Goal: Obtain resource: Download file/media

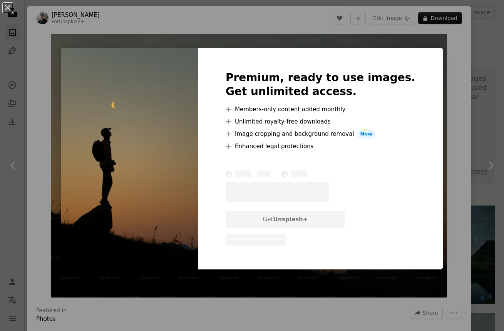
scroll to position [130, 0]
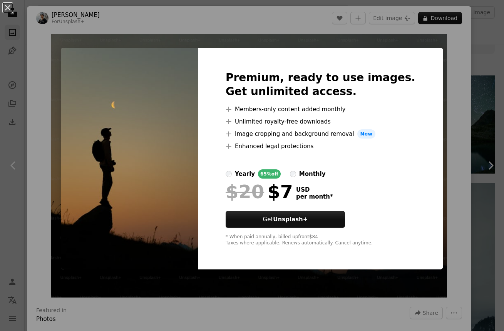
click at [11, 6] on button "An X shape" at bounding box center [7, 7] width 9 height 9
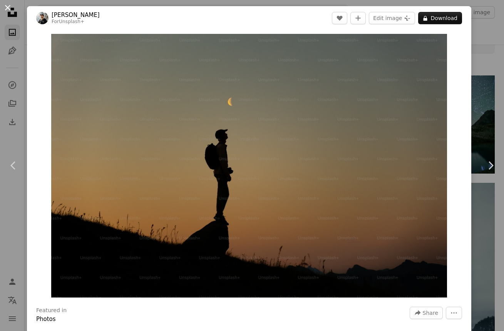
click at [8, 9] on button "An X shape" at bounding box center [7, 7] width 9 height 9
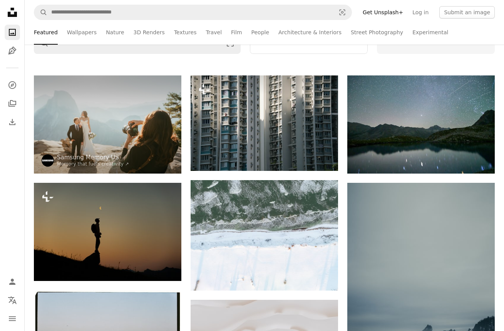
click at [13, 14] on icon "Unsplash logo Unsplash Home" at bounding box center [12, 12] width 15 height 15
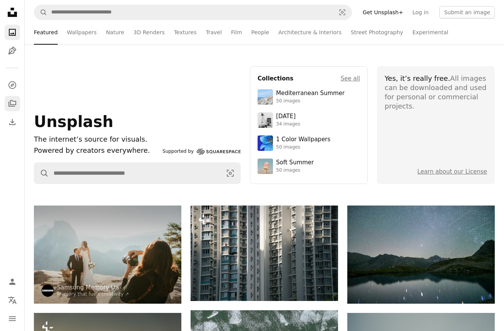
click at [10, 104] on icon "Collections" at bounding box center [12, 103] width 8 height 7
